Goal: Information Seeking & Learning: Learn about a topic

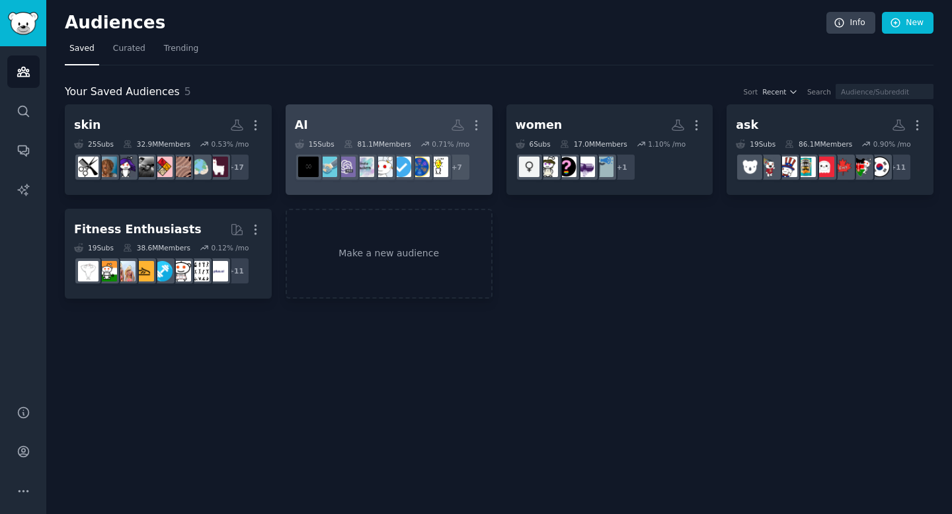
click at [393, 125] on h2 "AI More" at bounding box center [389, 125] width 188 height 23
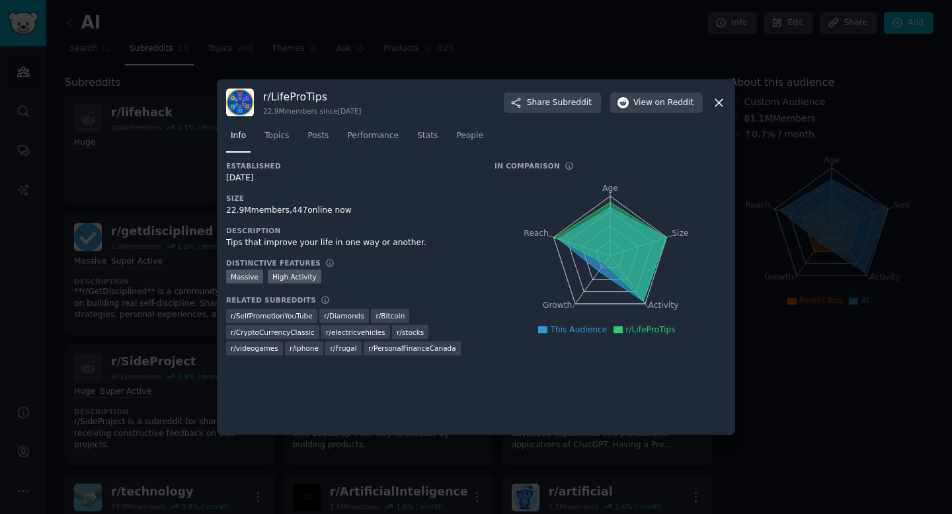
click at [706, 106] on div "r/ LifeProTips 22.9M members since 10/25/2010 Share Subreddit View on Reddit" at bounding box center [476, 103] width 500 height 28
click at [724, 96] on icon at bounding box center [719, 103] width 14 height 14
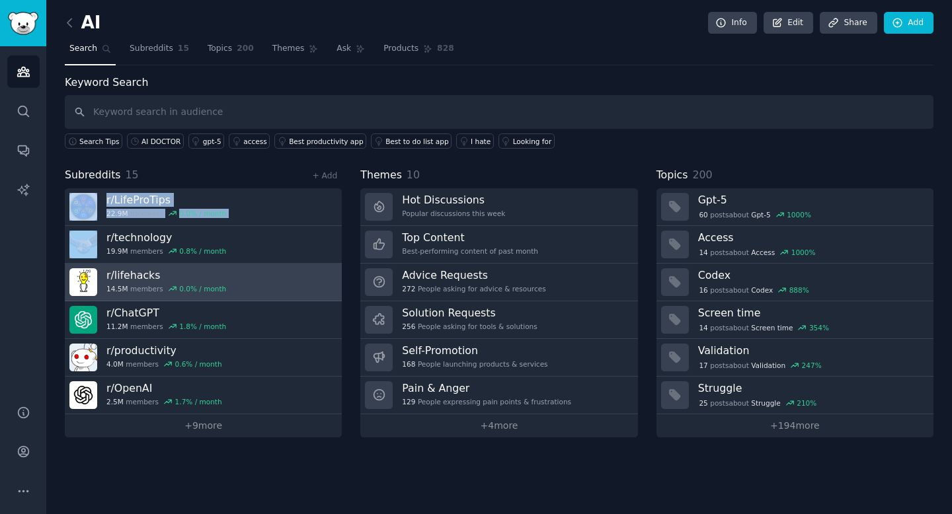
click at [137, 274] on h3 "r/ lifehacks" at bounding box center [166, 275] width 120 height 14
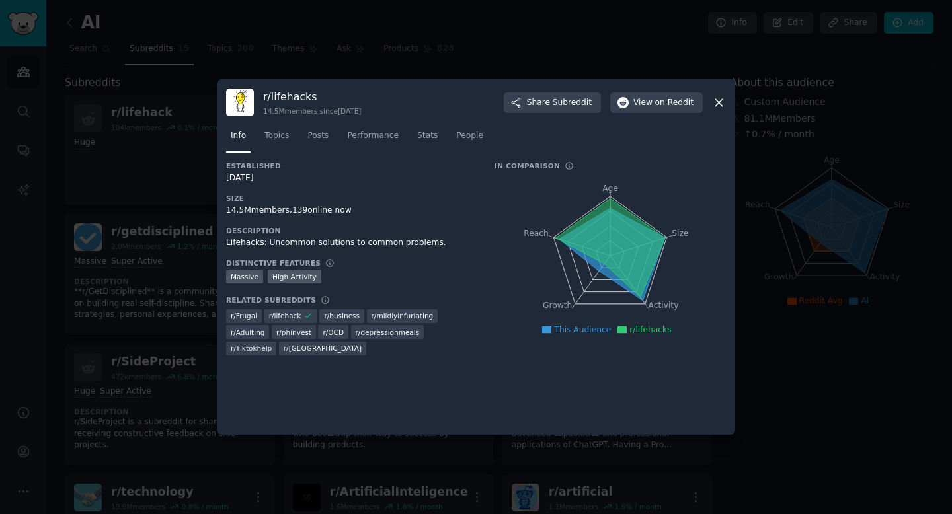
click at [288, 93] on h3 "r/ lifehacks" at bounding box center [312, 97] width 98 height 14
click at [719, 105] on icon at bounding box center [719, 103] width 14 height 14
